Goal: Task Accomplishment & Management: Use online tool/utility

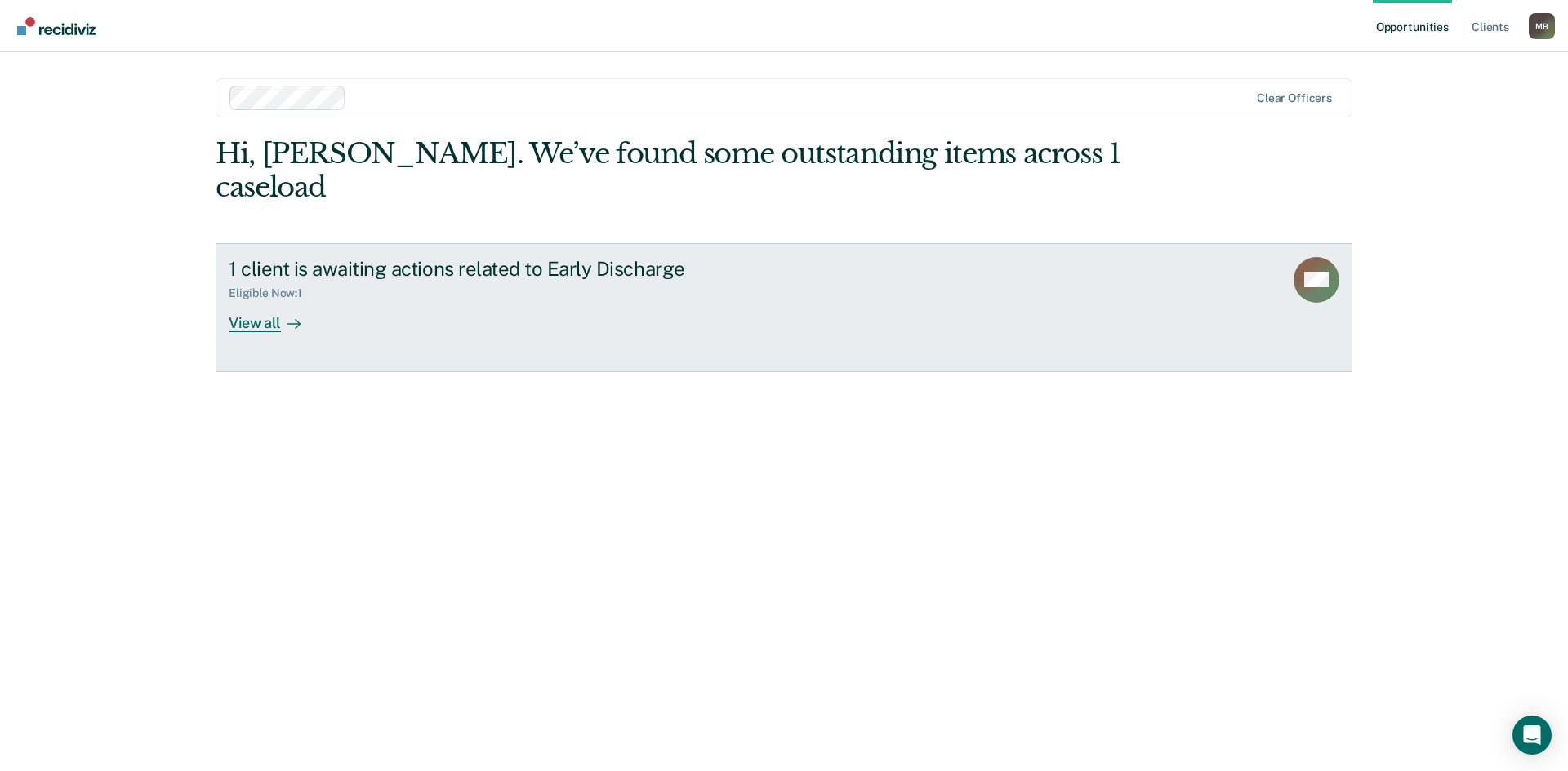
click at [272, 301] on div "View all" at bounding box center [274, 316] width 92 height 32
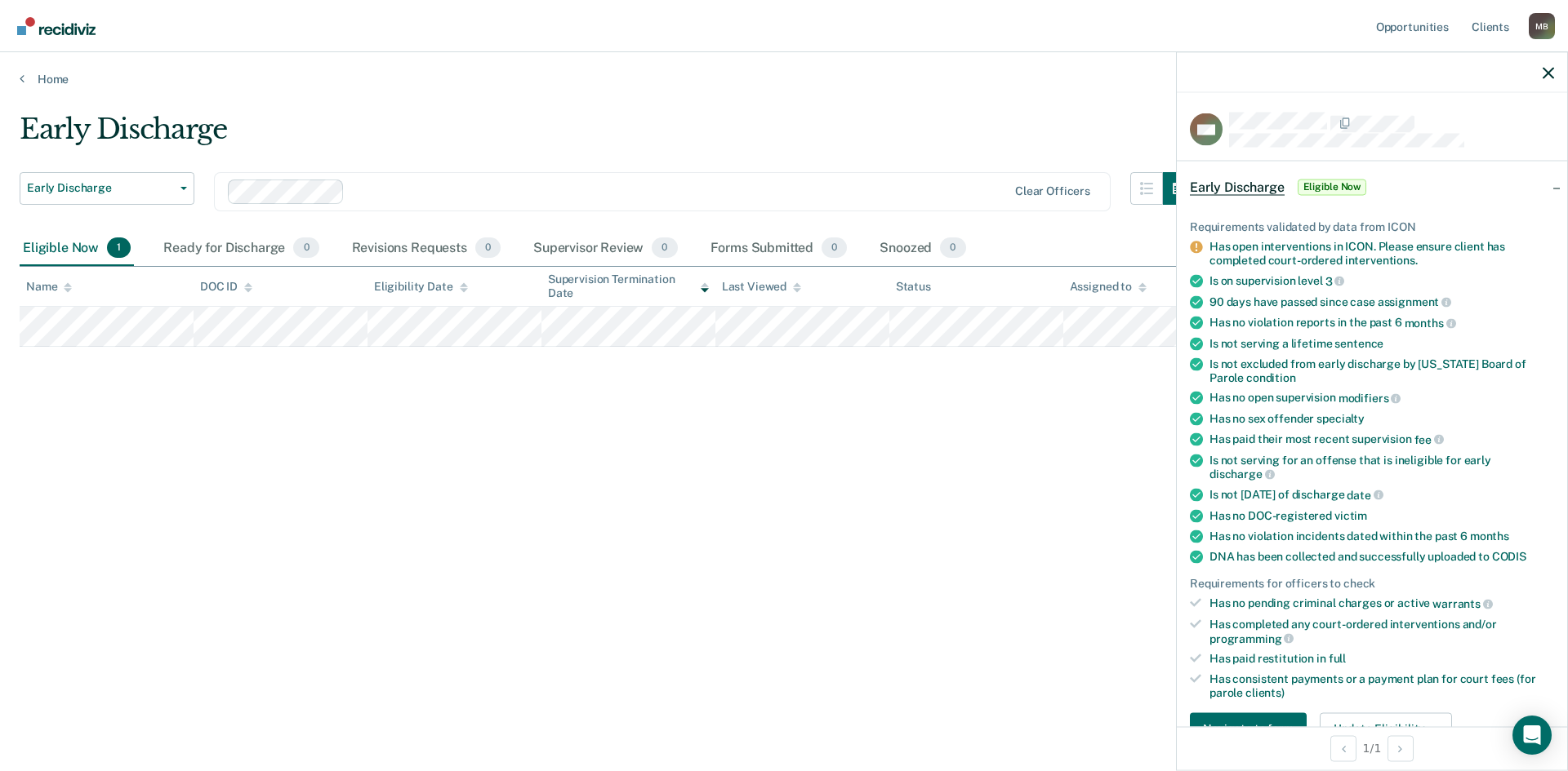
click at [1176, 415] on div "GM Early Discharge Eligible Now Requirements validated by data from ICON Has op…" at bounding box center [1373, 411] width 392 height 719
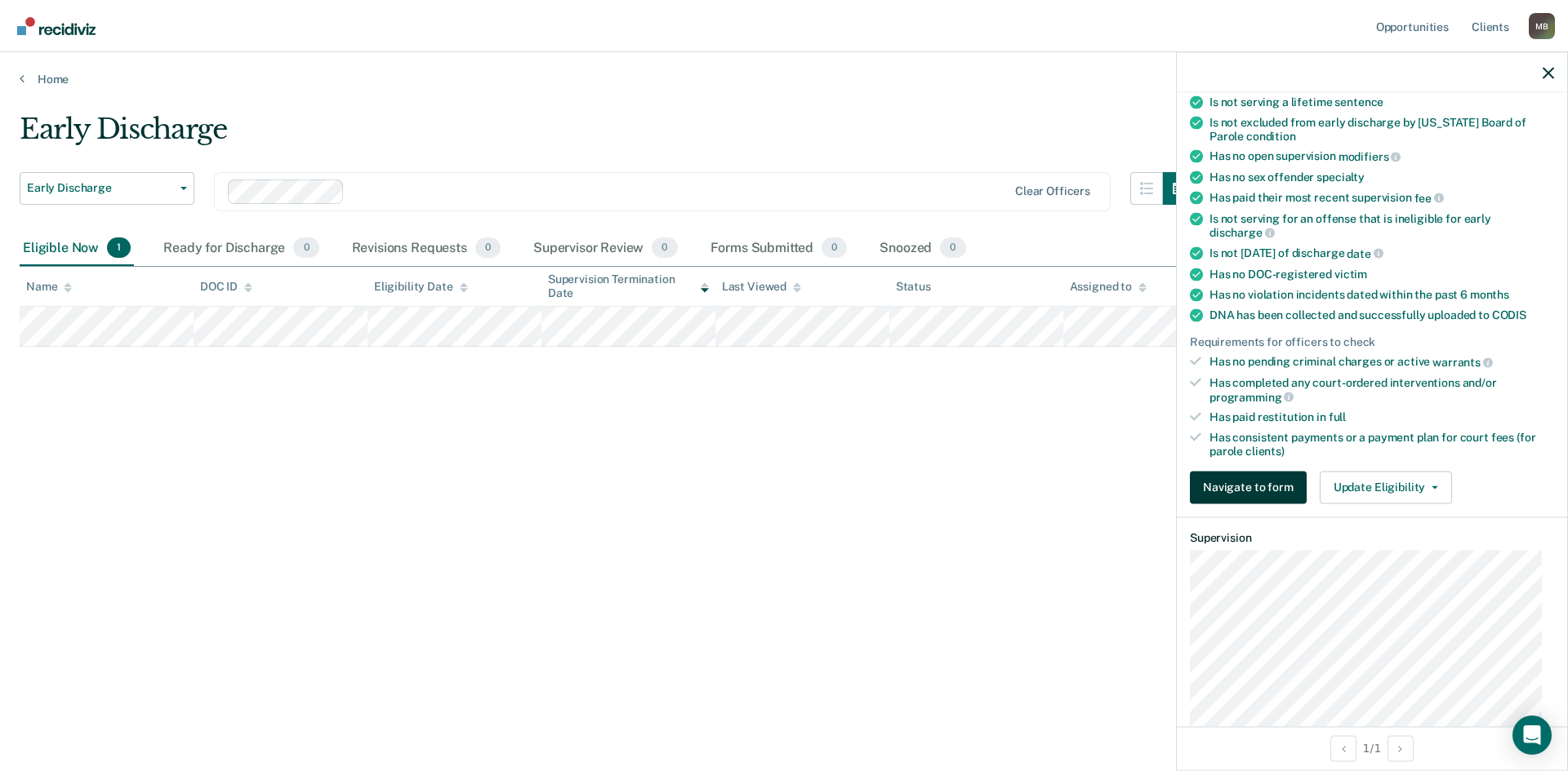
scroll to position [245, 0]
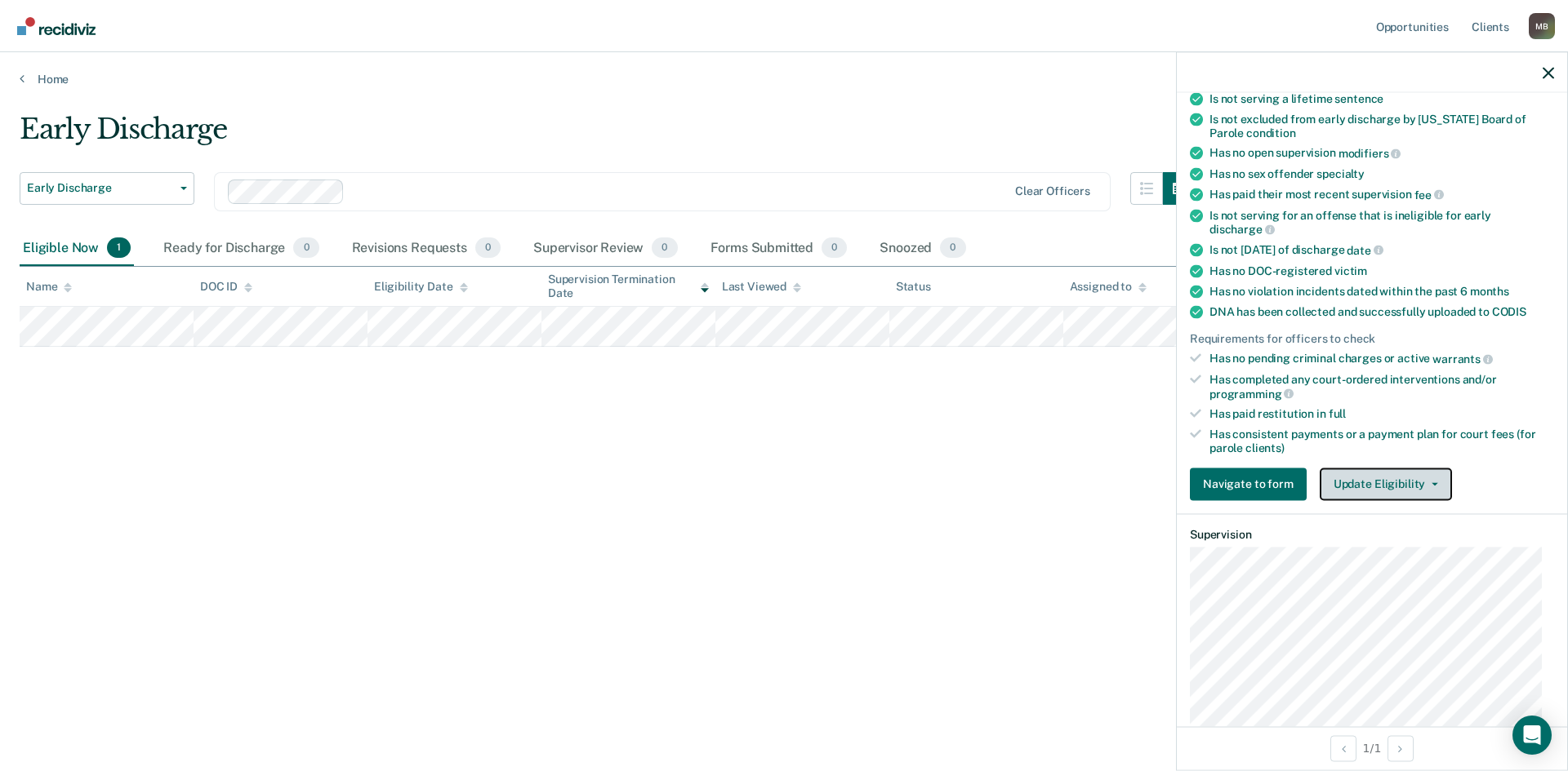
click at [1432, 487] on button "Update Eligibility" at bounding box center [1386, 483] width 133 height 32
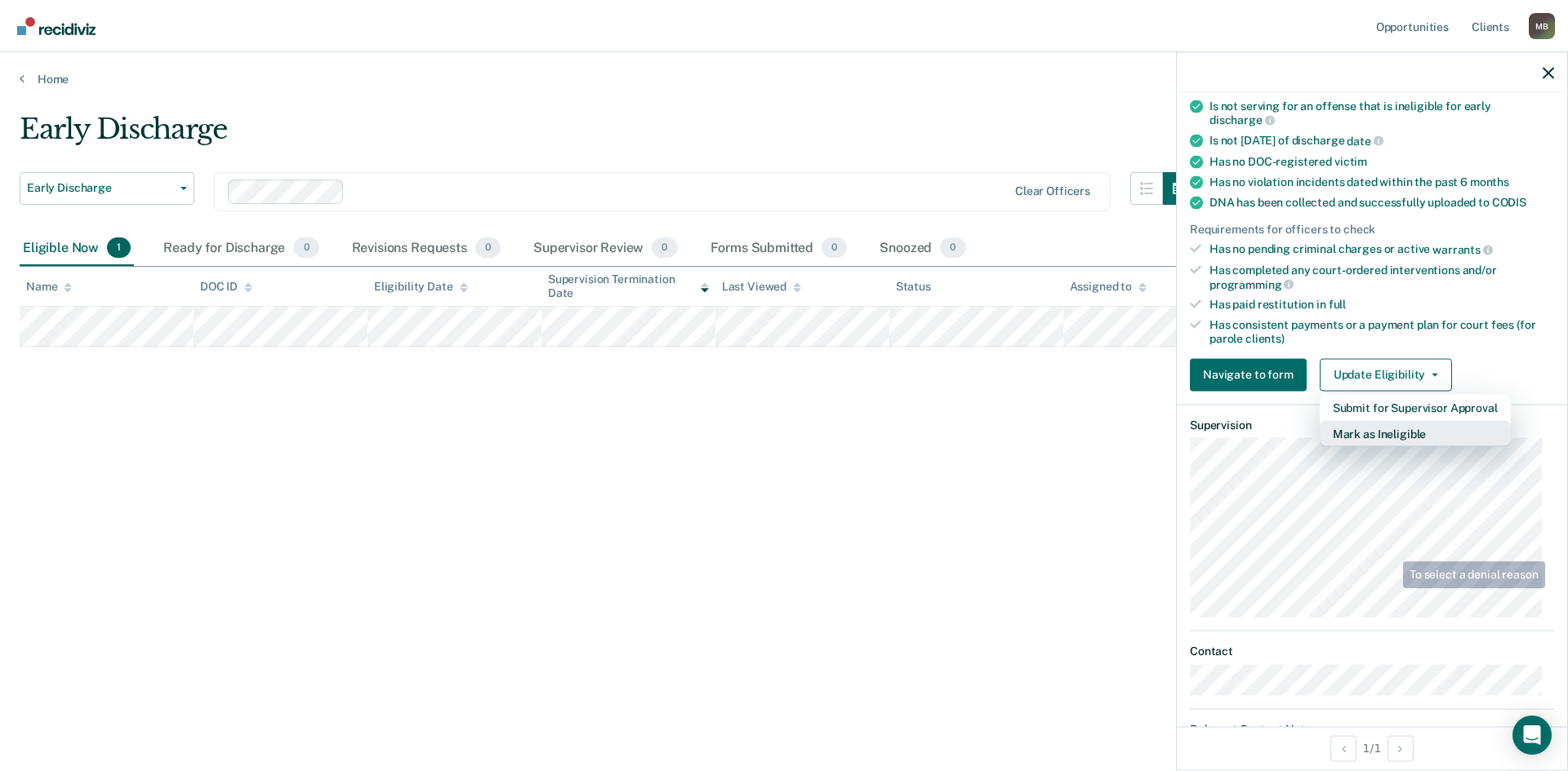
scroll to position [493, 0]
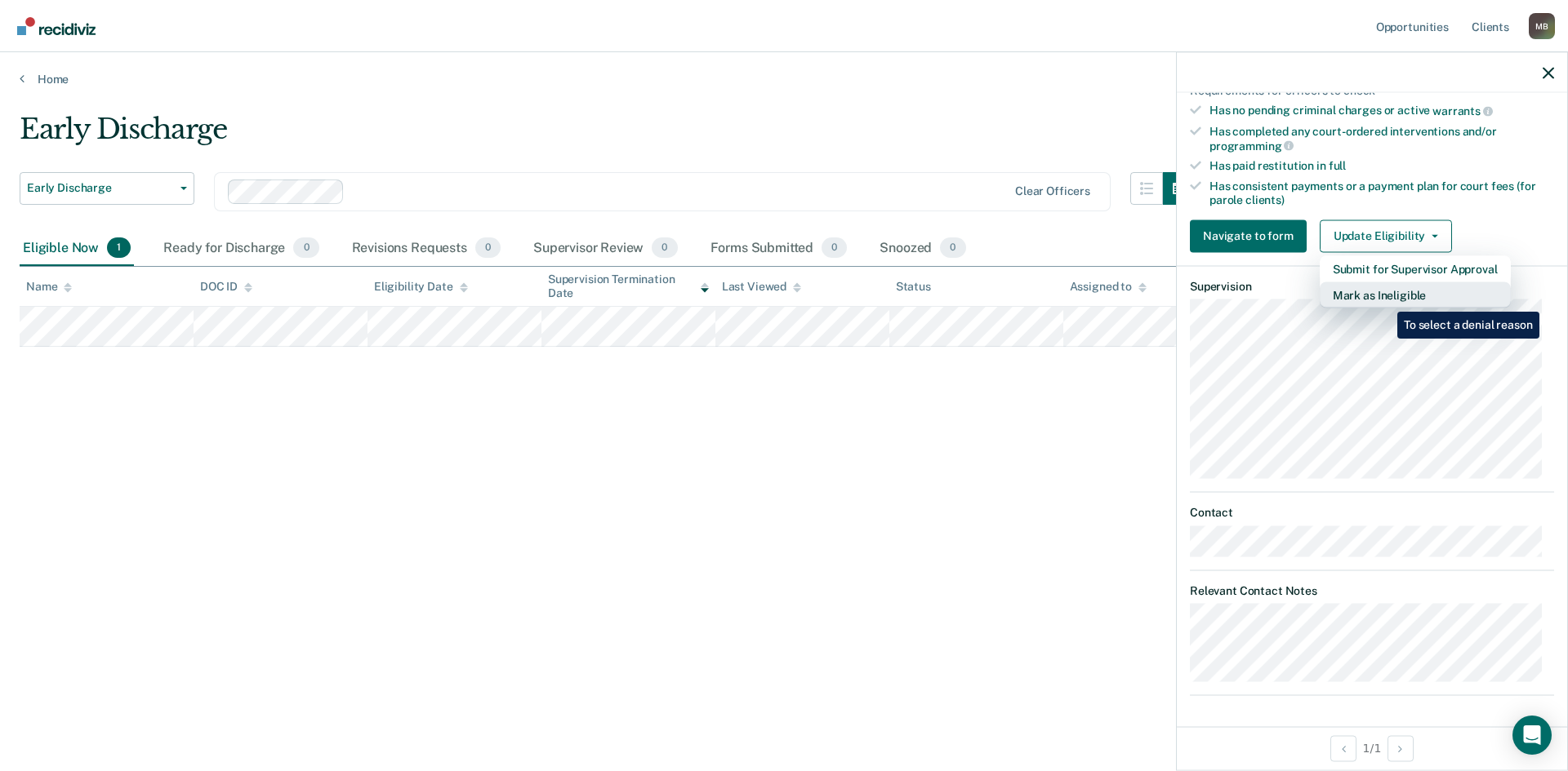
click at [1385, 300] on button "Mark as Ineligible" at bounding box center [1416, 295] width 191 height 26
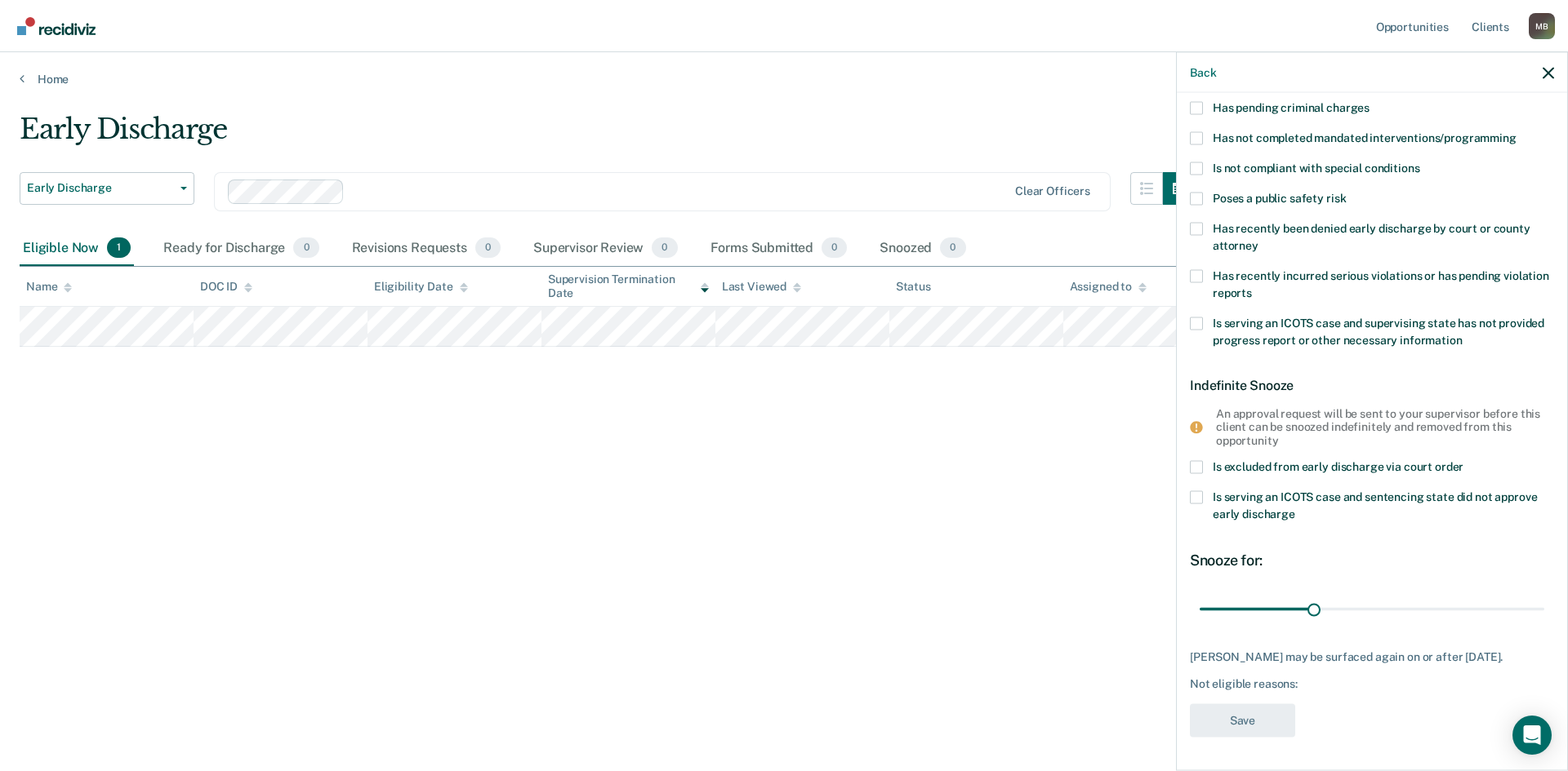
scroll to position [142, 0]
click at [1095, 586] on div "Early Discharge Early Discharge Early Discharge Supervision Level Downgrade Cle…" at bounding box center [784, 381] width 1529 height 537
drag, startPoint x: 1307, startPoint y: 601, endPoint x: 1419, endPoint y: 604, distance: 112.0
type input "60"
click at [1419, 604] on input "range" at bounding box center [1372, 609] width 345 height 28
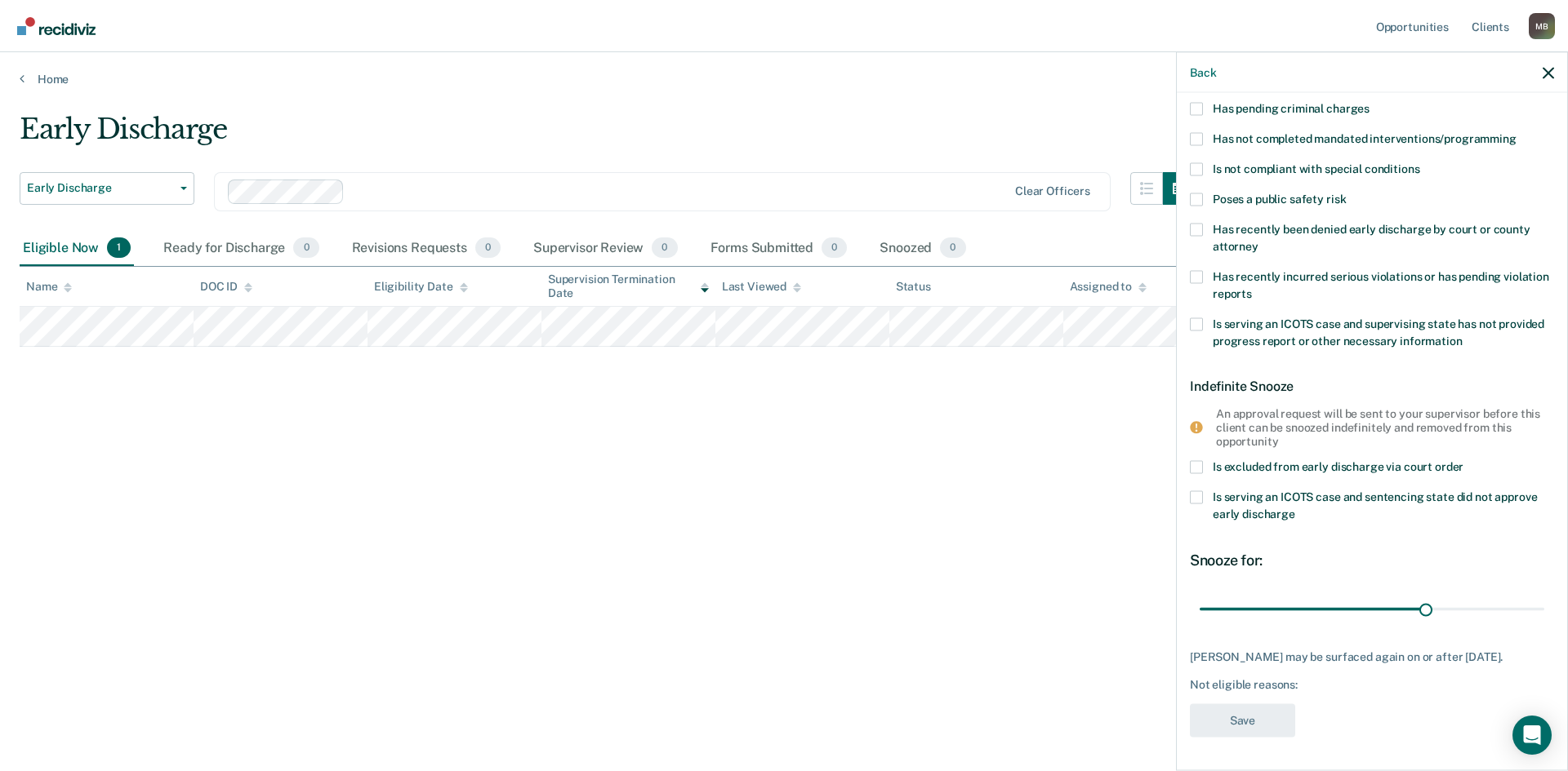
click at [1189, 416] on div "GM Temporary Snooze Has unpaid court fees or restitution Has pending criminal c…" at bounding box center [1372, 429] width 391 height 674
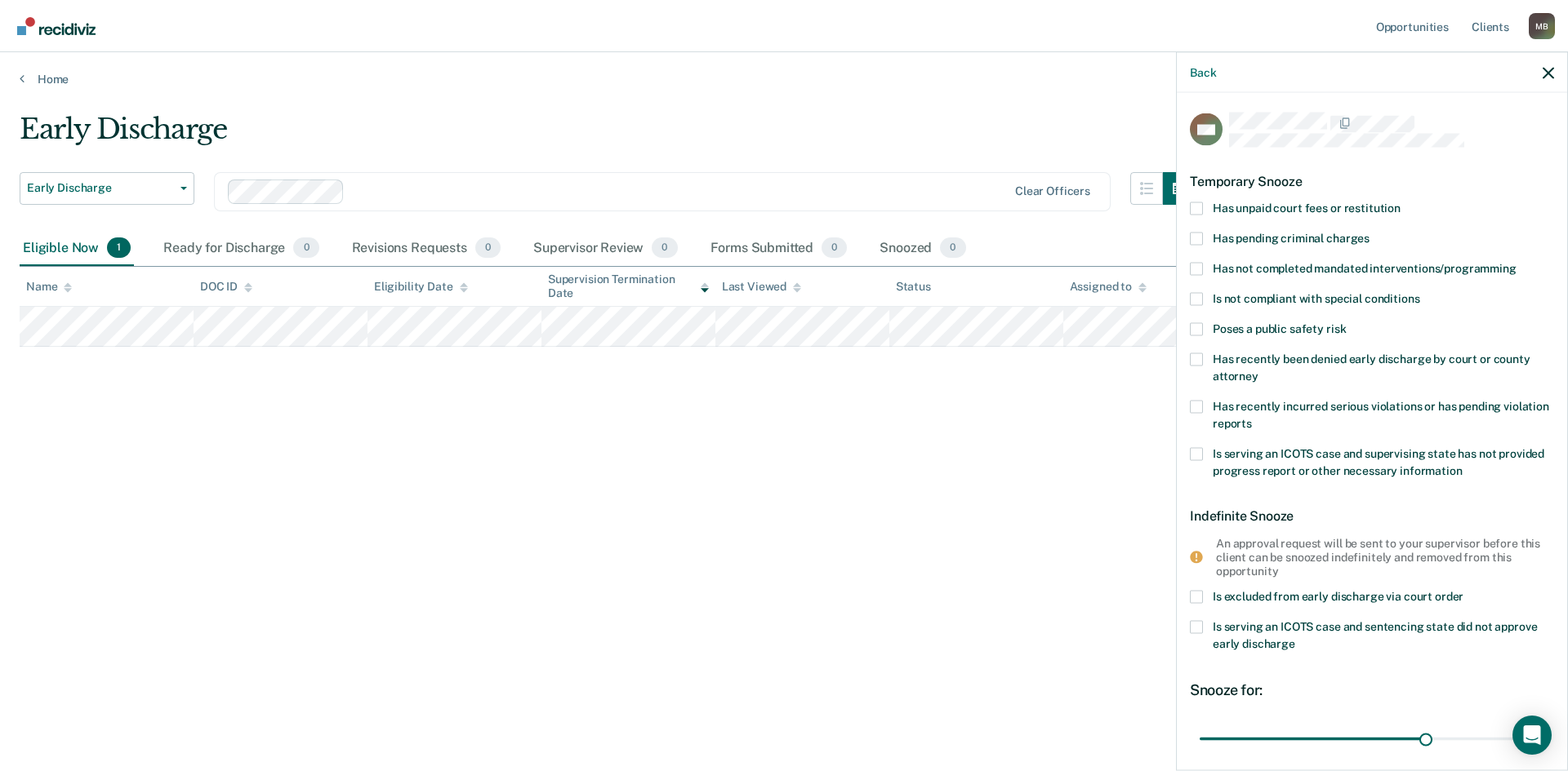
click at [1194, 266] on span at bounding box center [1196, 268] width 13 height 13
click at [1516, 263] on input "Has not completed mandated interventions/programming" at bounding box center [1516, 263] width 0 height 0
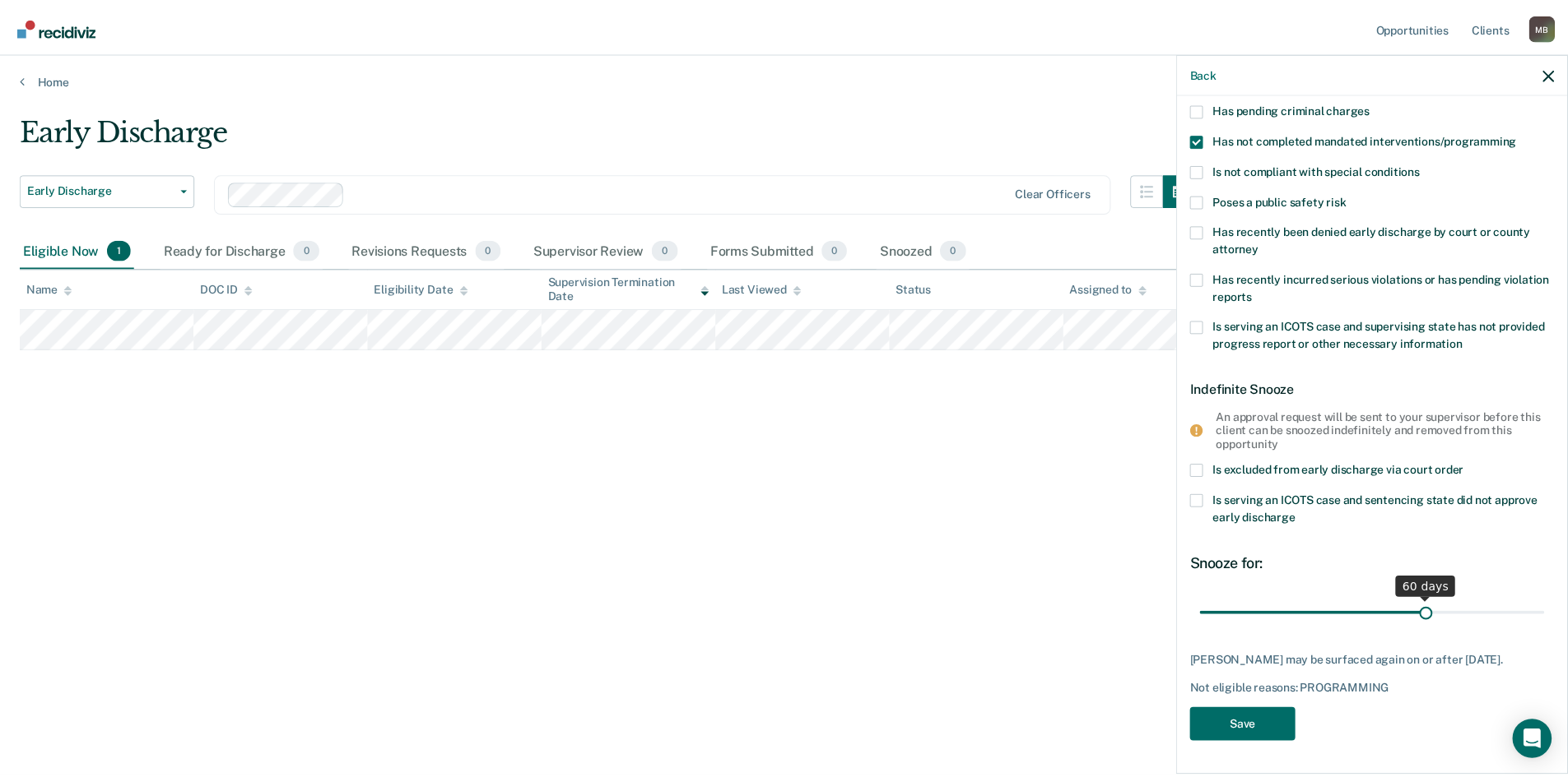
scroll to position [143, 0]
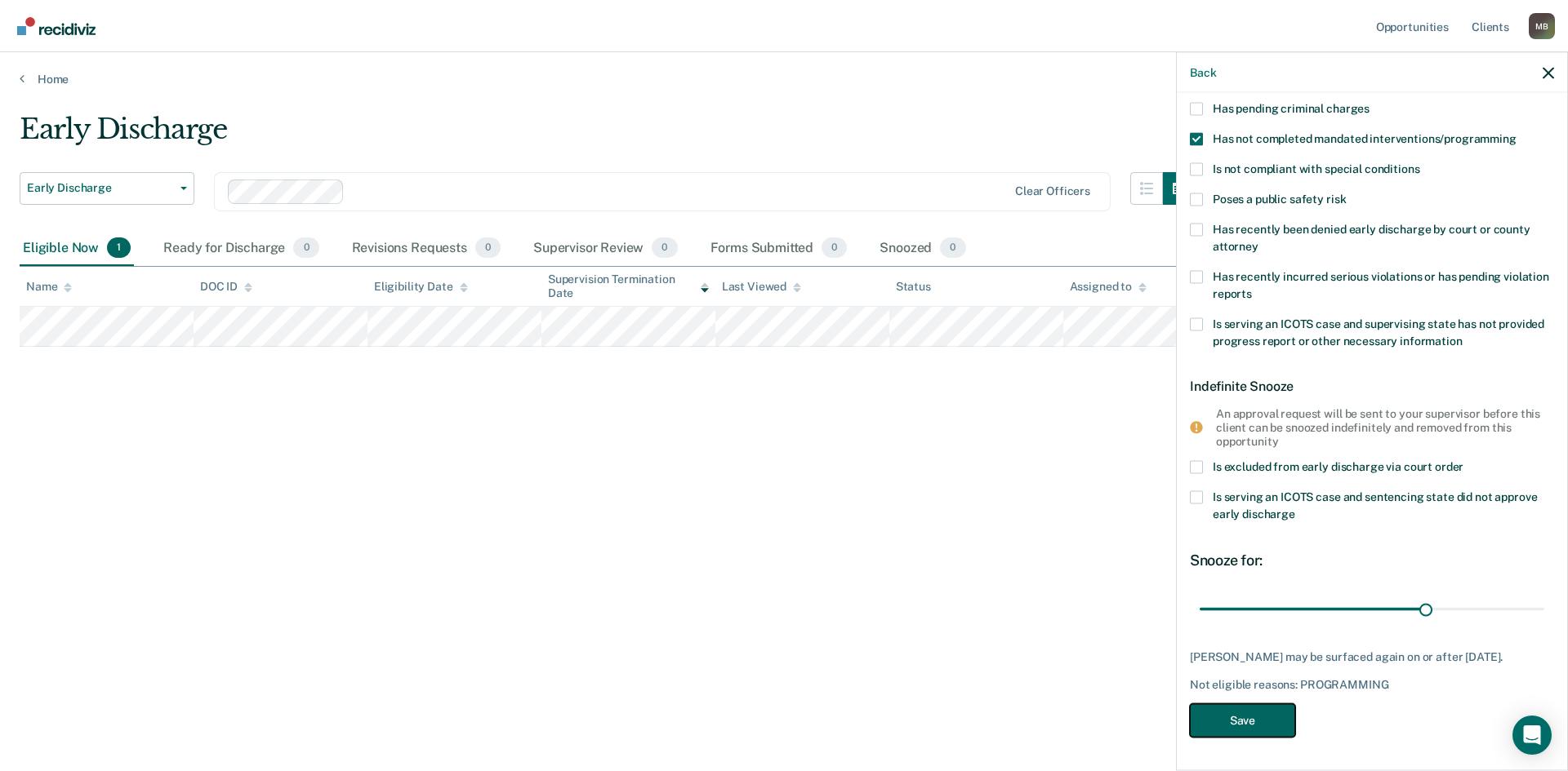
click at [1252, 710] on button "Save" at bounding box center [1243, 721] width 105 height 33
